Goal: Navigation & Orientation: Find specific page/section

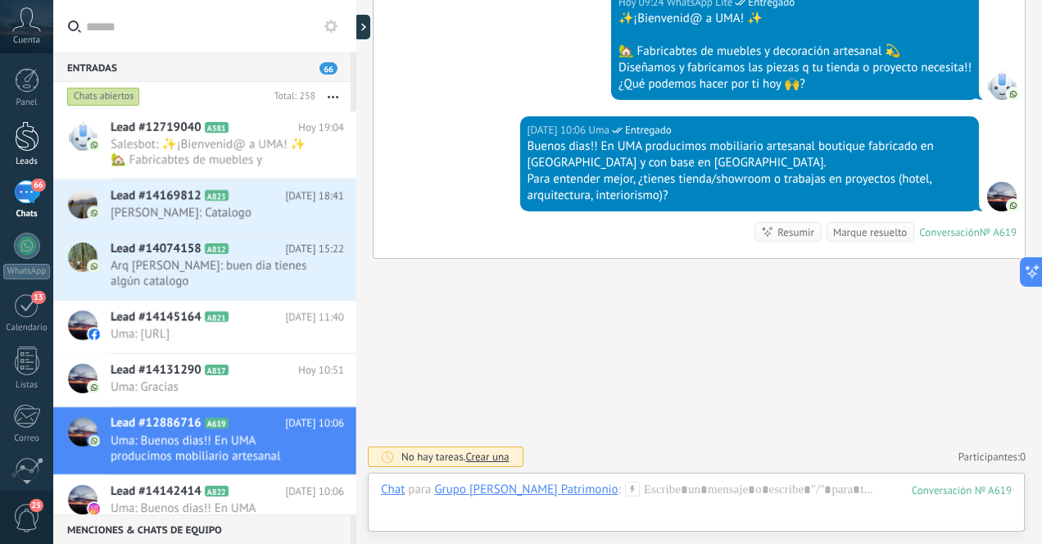
click at [25, 133] on div at bounding box center [27, 136] width 25 height 30
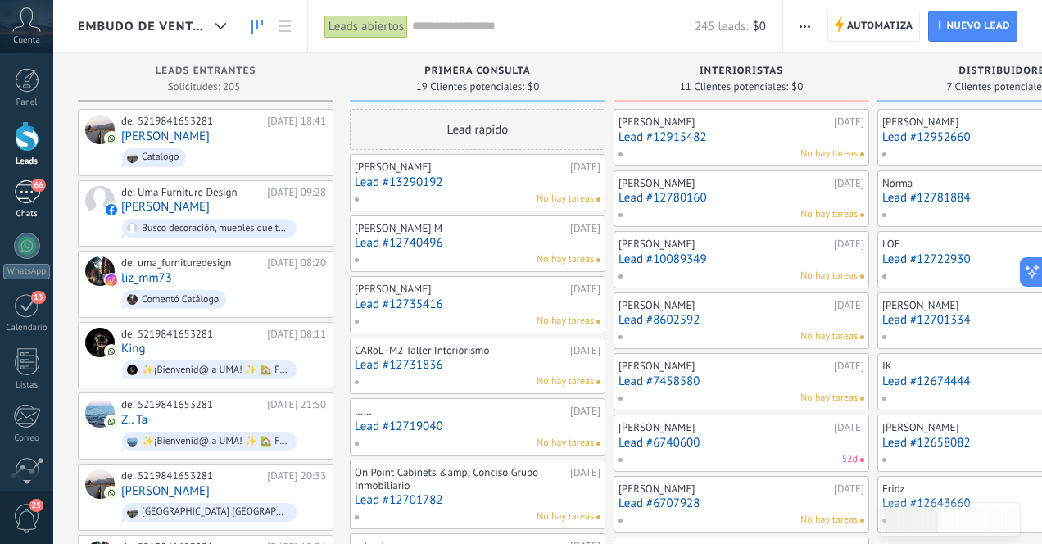
click at [26, 199] on div "66" at bounding box center [27, 192] width 26 height 24
